Goal: Complete application form

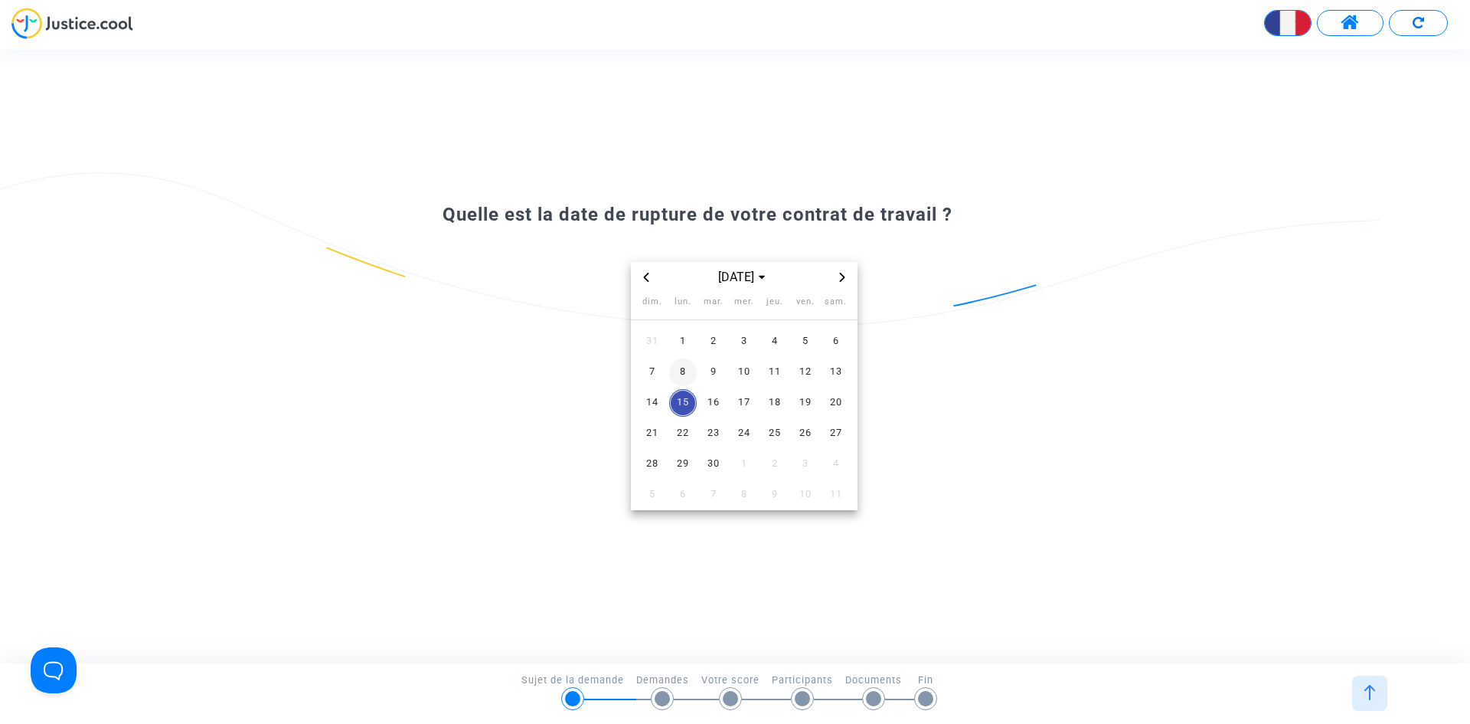
click at [681, 377] on span "8" at bounding box center [683, 372] width 28 height 28
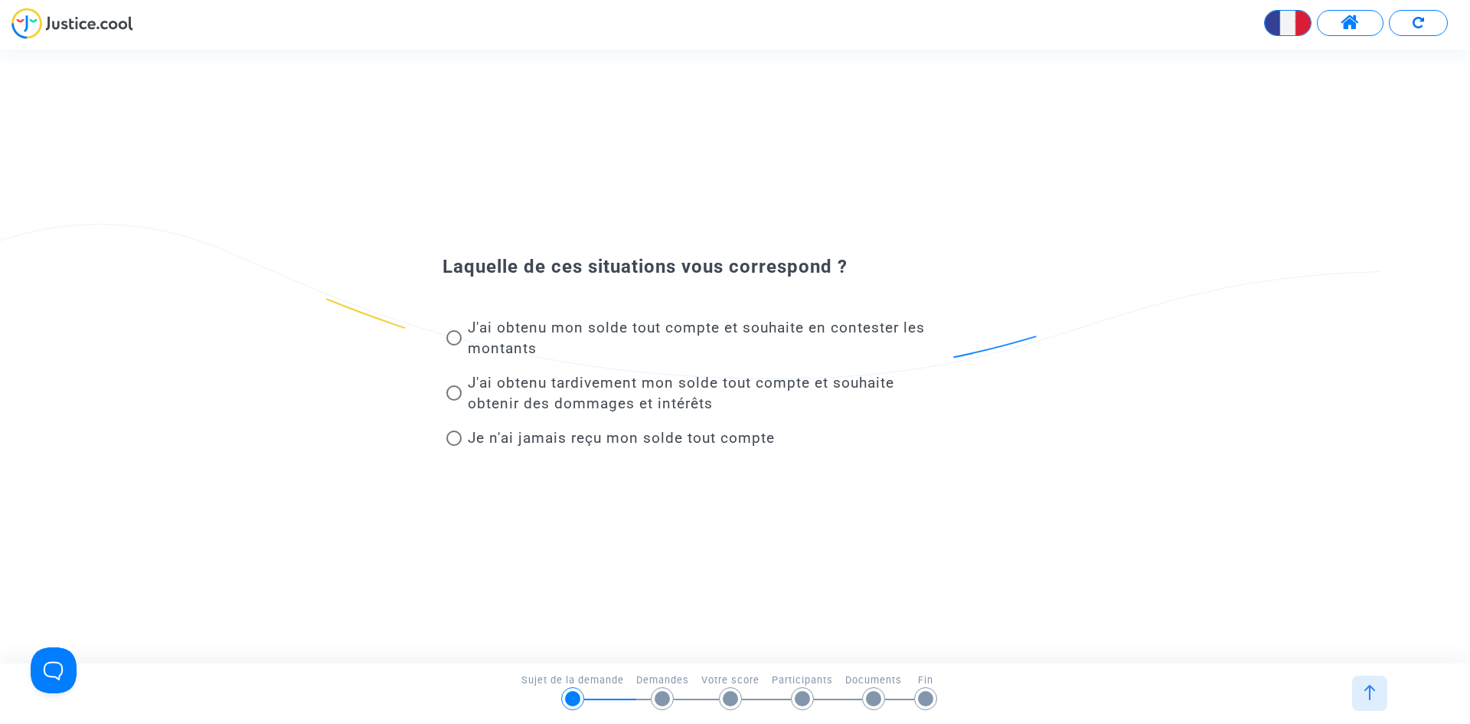
click at [457, 336] on span at bounding box center [453, 337] width 15 height 15
click at [454, 345] on input "J'ai obtenu mon solde tout compte et souhaite en contester les montants" at bounding box center [453, 345] width 1 height 1
radio input "true"
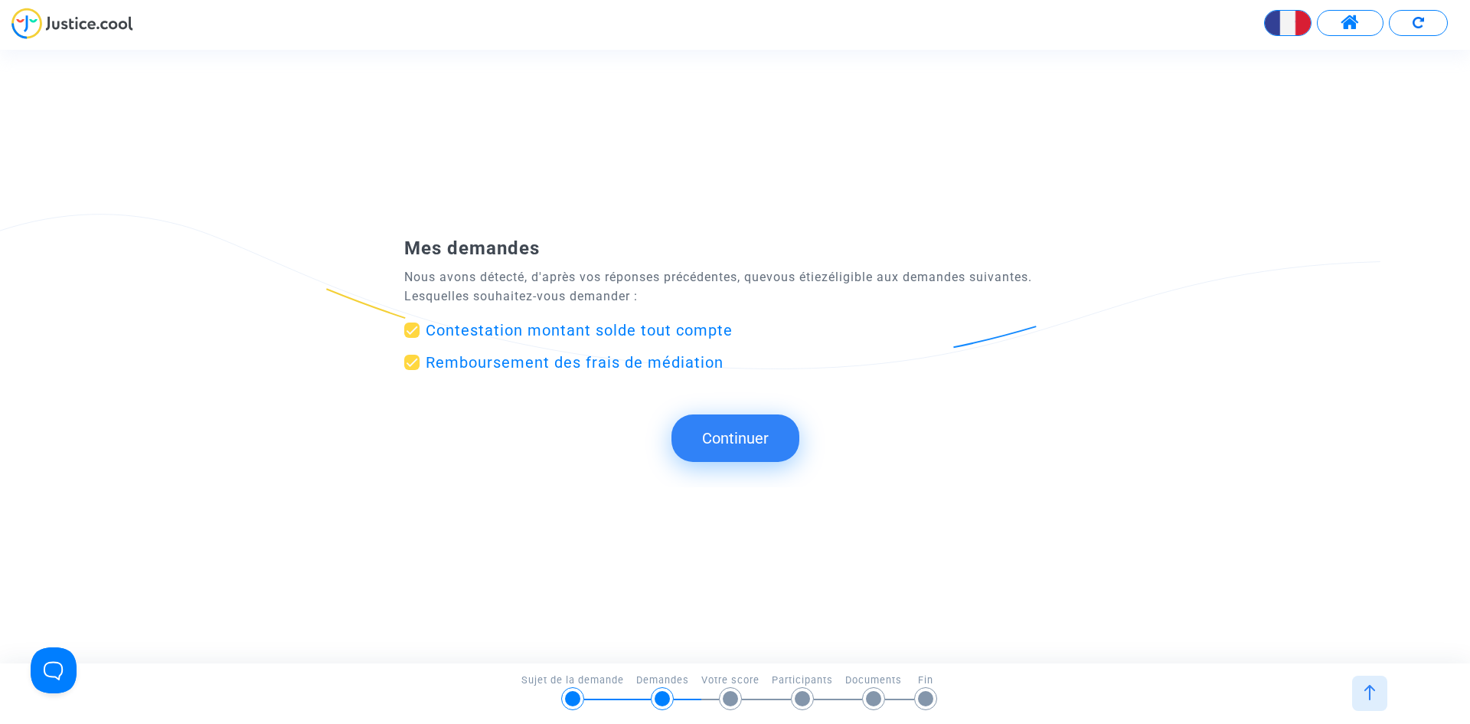
click at [708, 436] on button "Continuer" at bounding box center [736, 437] width 128 height 47
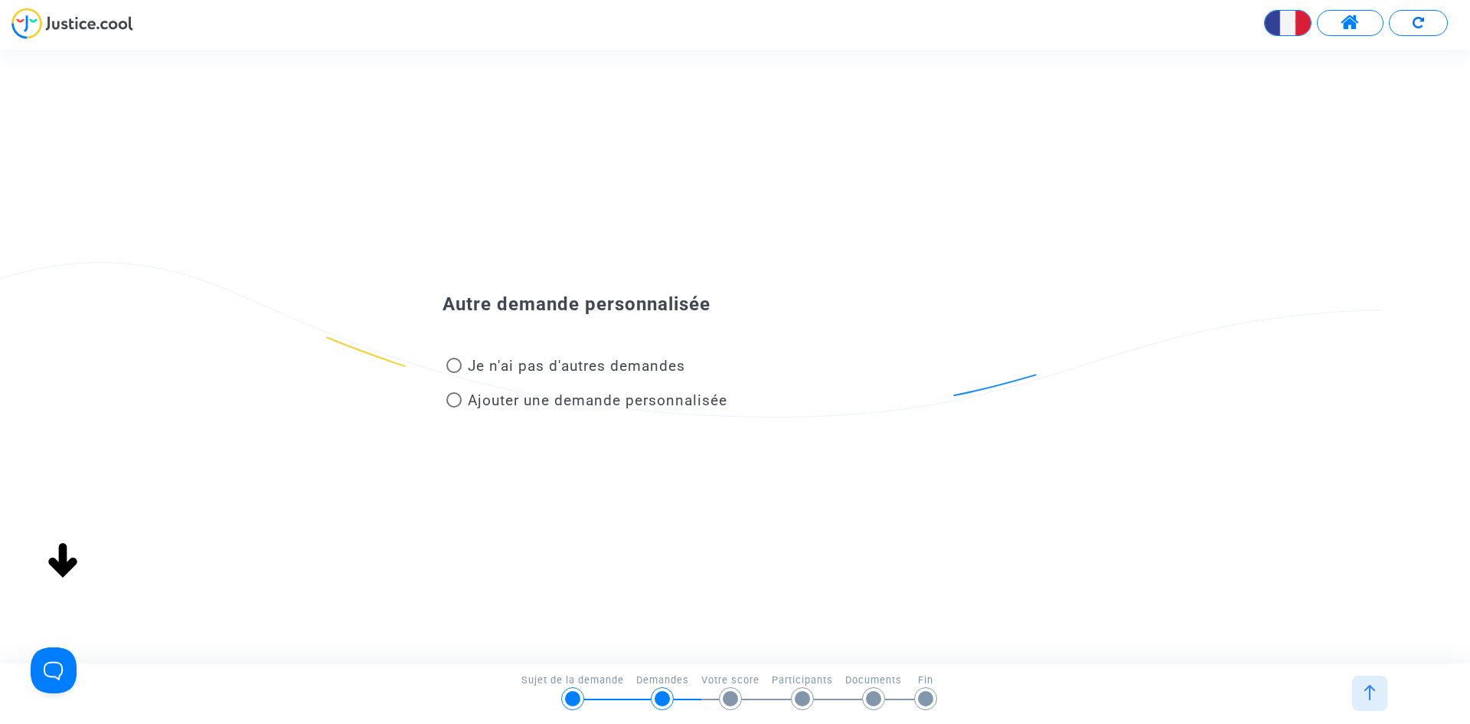
click at [457, 366] on span at bounding box center [453, 365] width 15 height 15
click at [454, 373] on input "Je n'ai pas d'autres demandes" at bounding box center [453, 373] width 1 height 1
radio input "true"
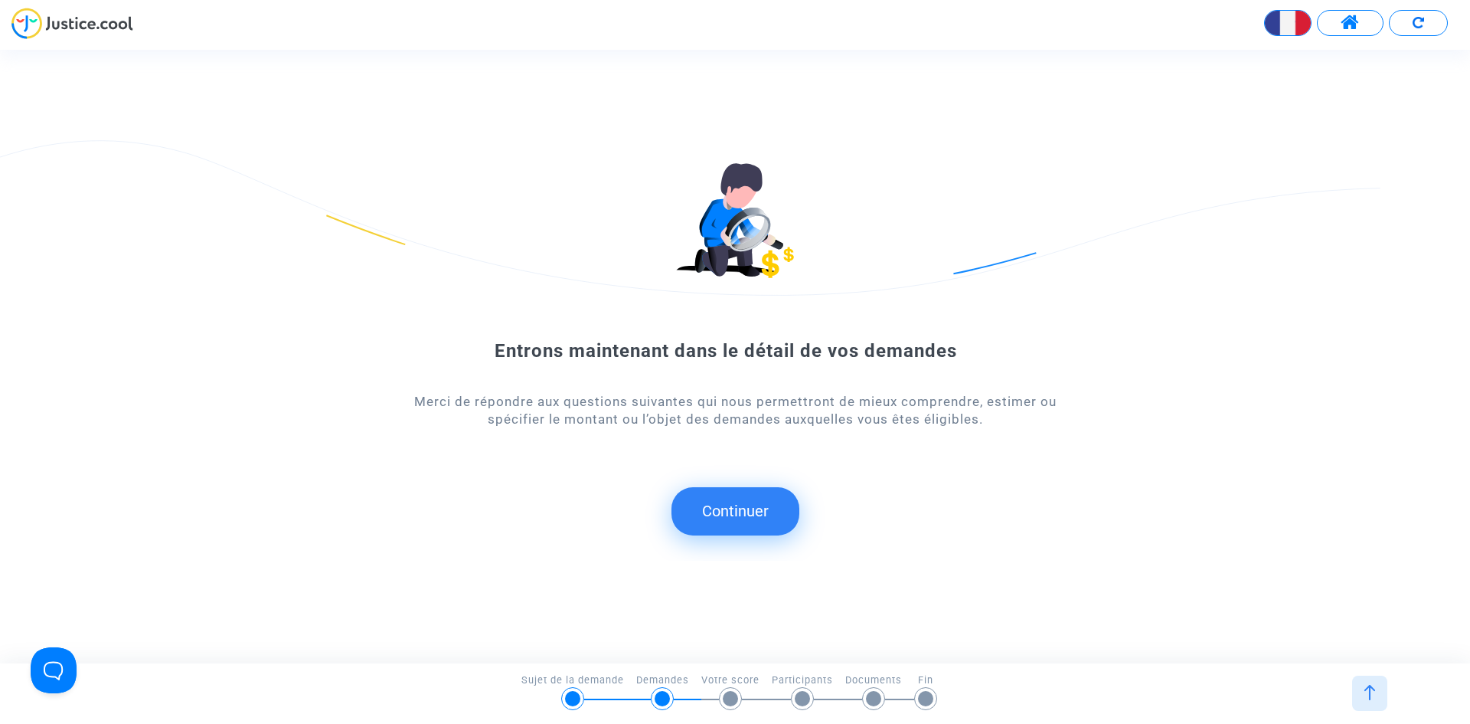
click at [738, 505] on button "Continuer" at bounding box center [736, 510] width 128 height 47
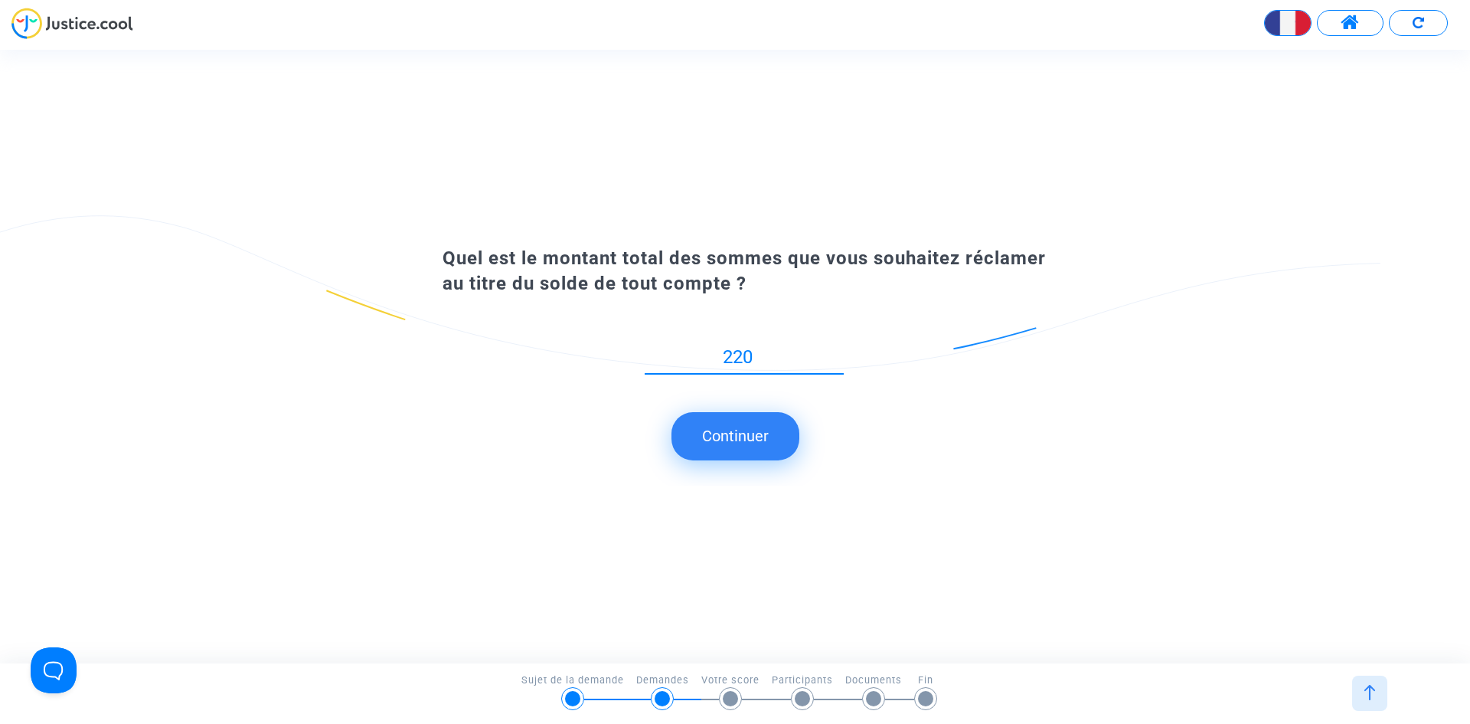
type input "220"
click at [740, 457] on button "Continuer" at bounding box center [736, 435] width 128 height 47
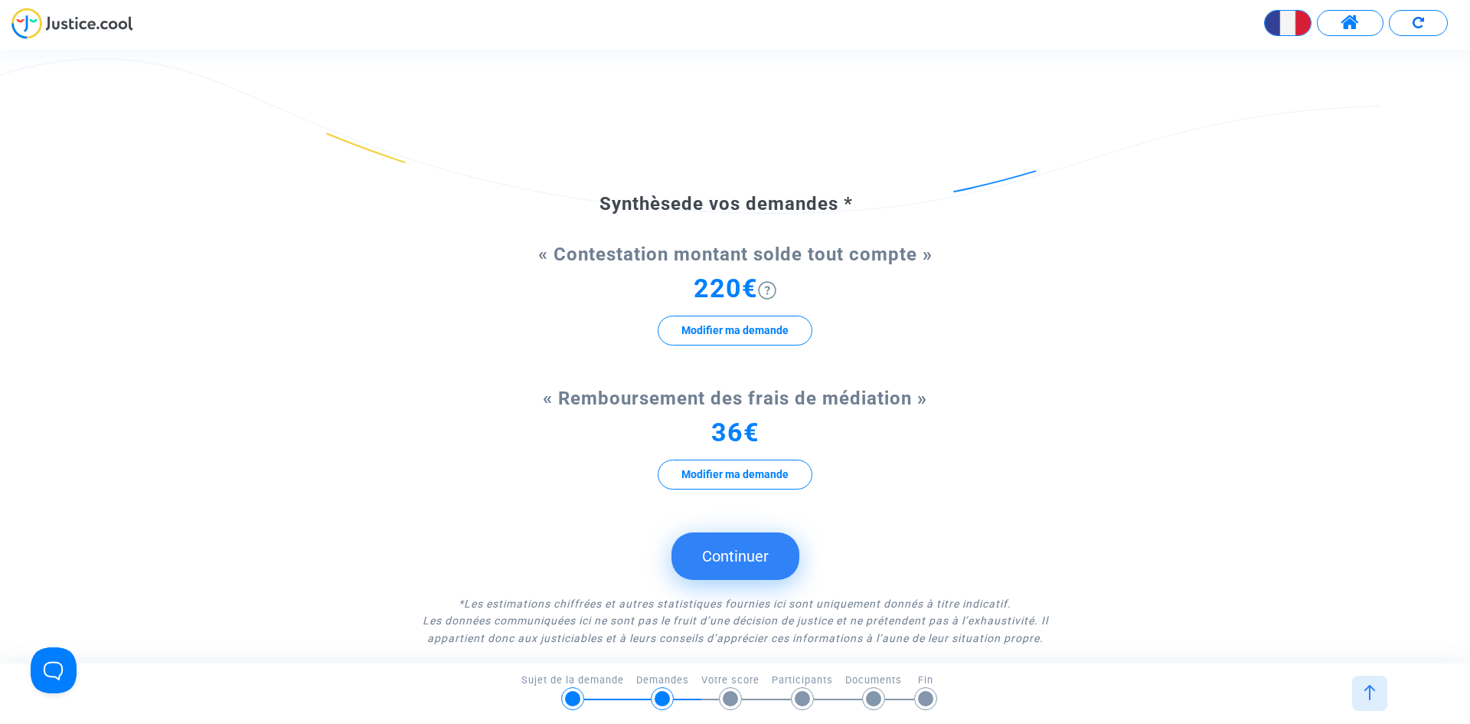
click at [750, 555] on button "Continuer" at bounding box center [736, 555] width 128 height 47
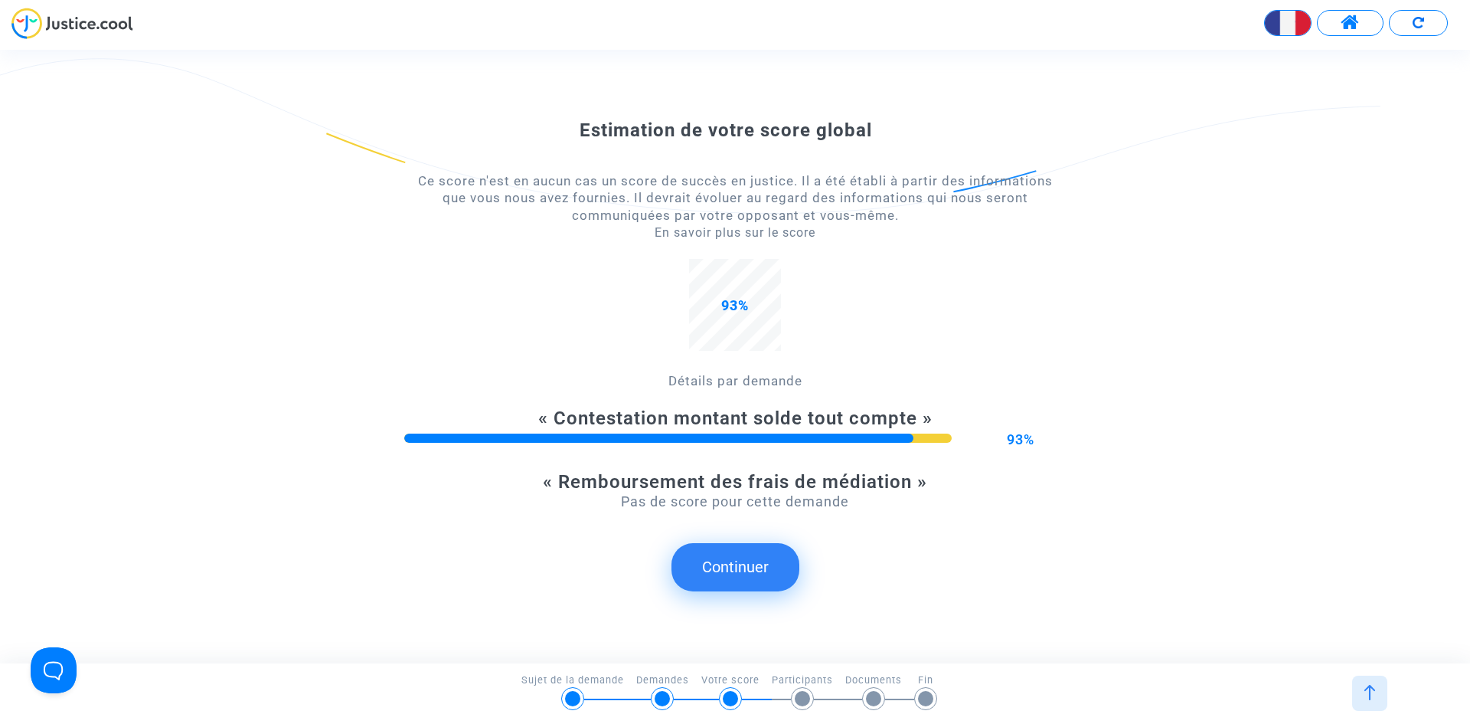
scroll to position [87, 0]
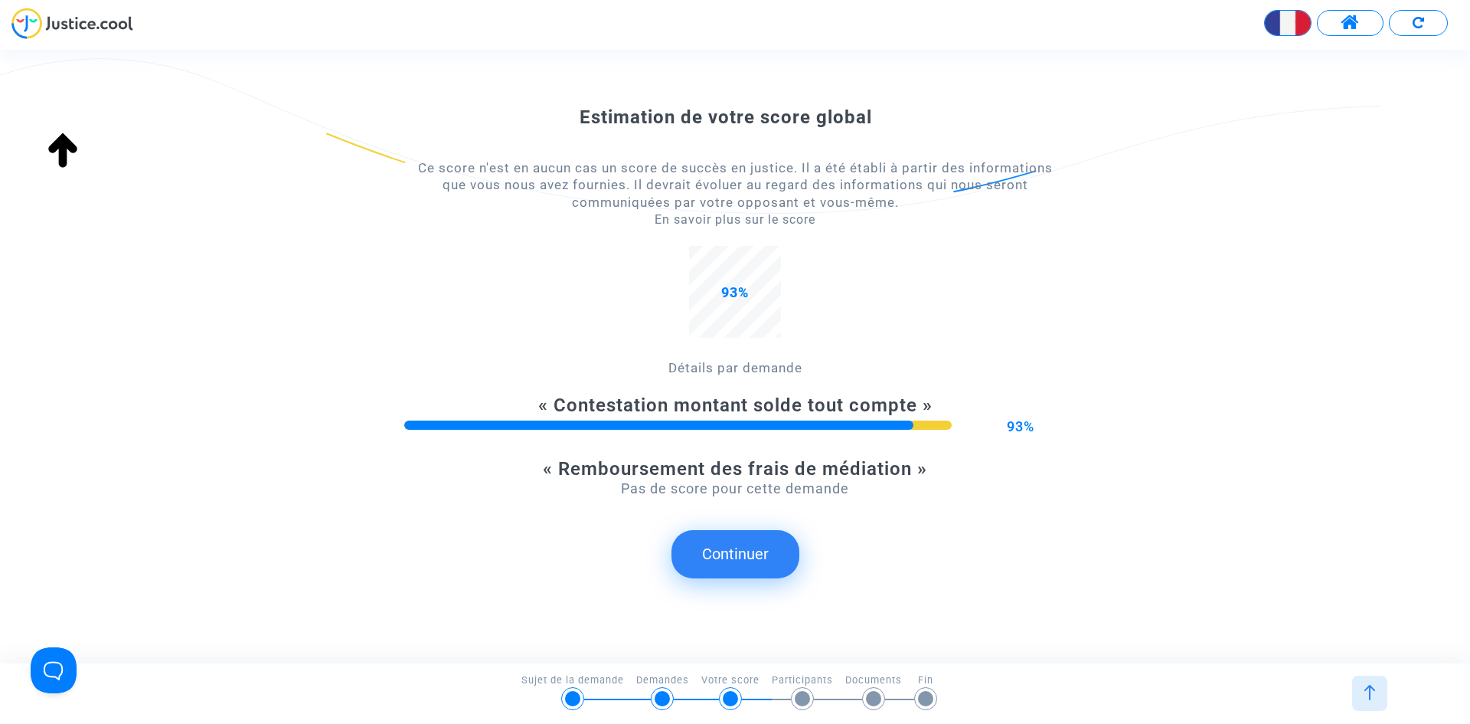
click at [724, 558] on button "Continuer" at bounding box center [736, 553] width 128 height 47
